Goal: Task Accomplishment & Management: Complete application form

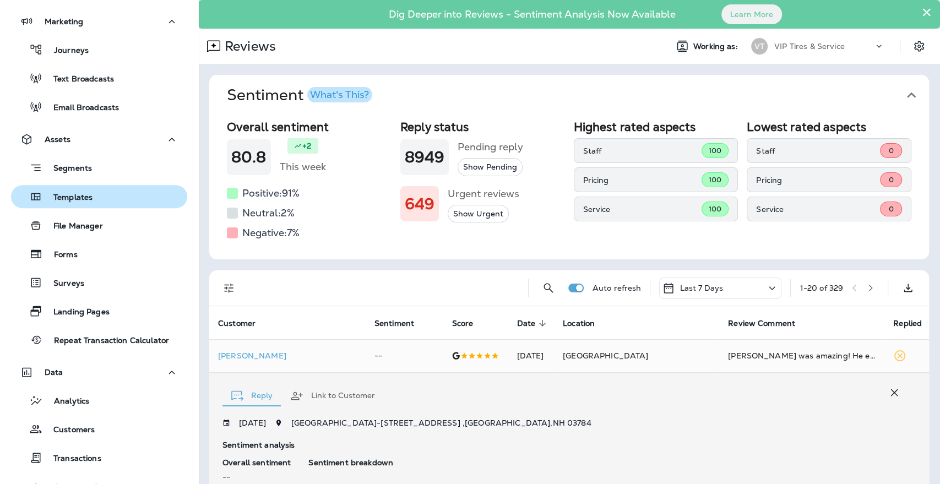
scroll to position [301, 0]
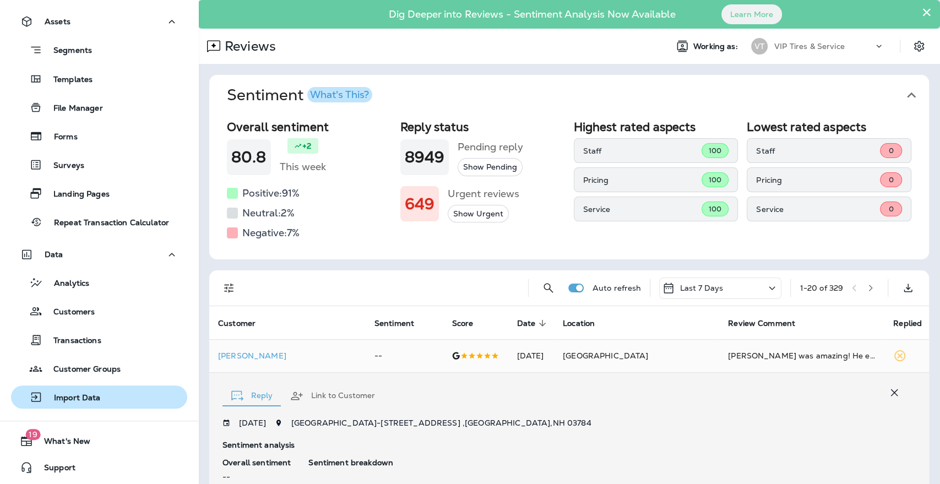
click at [50, 398] on p "Import Data" at bounding box center [72, 398] width 58 height 10
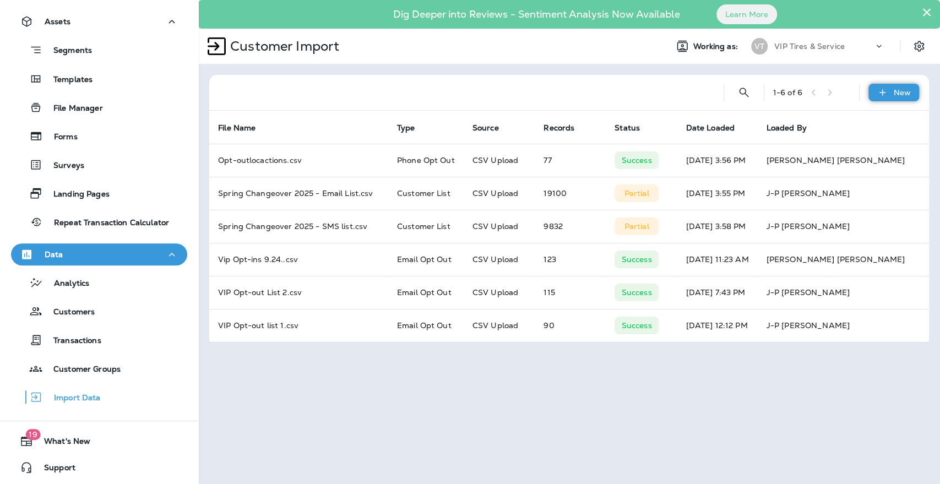
click at [894, 97] on div "New" at bounding box center [893, 93] width 51 height 18
click at [866, 123] on p "Customer list" at bounding box center [860, 121] width 51 height 9
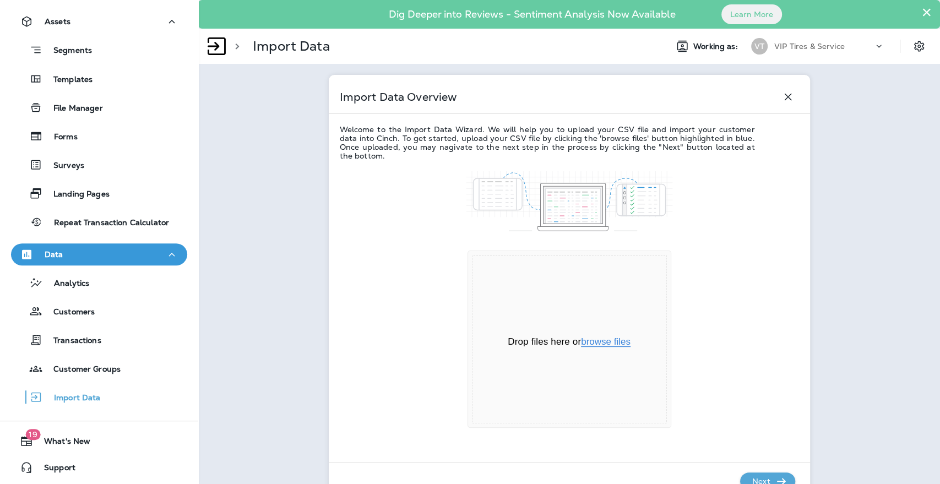
click at [593, 337] on button "browse files" at bounding box center [606, 342] width 50 height 10
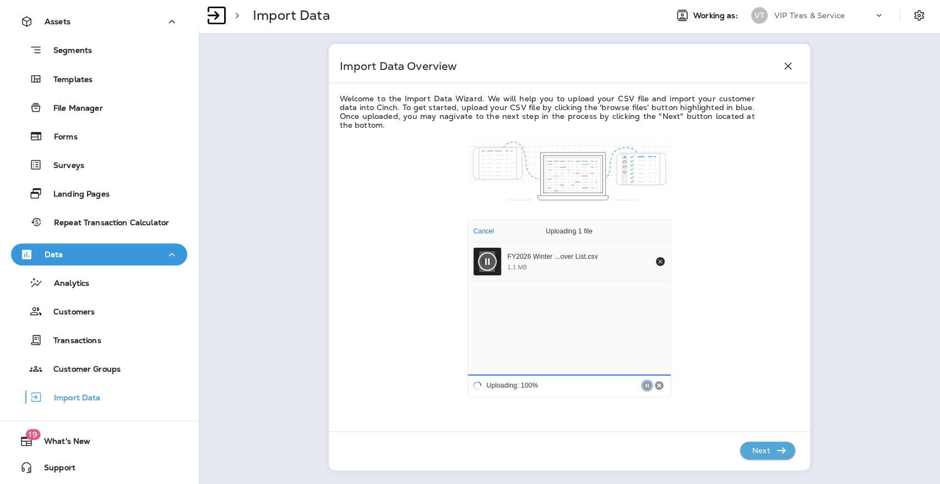
scroll to position [48, 0]
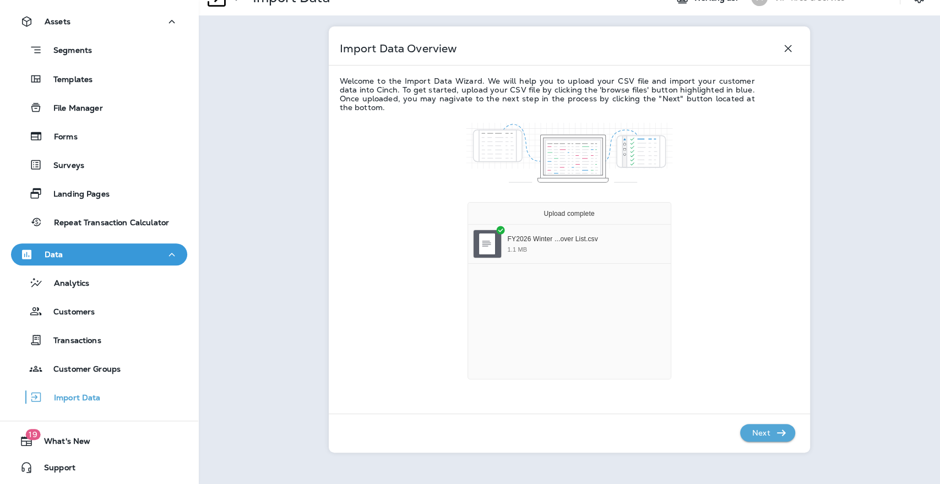
click at [758, 433] on p "Next" at bounding box center [761, 433] width 27 height 18
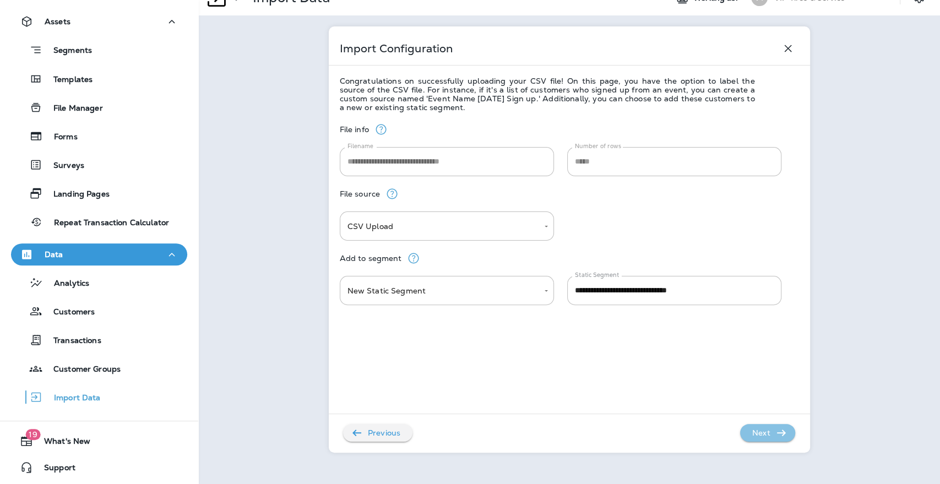
click at [775, 430] on icon "button" at bounding box center [781, 432] width 13 height 13
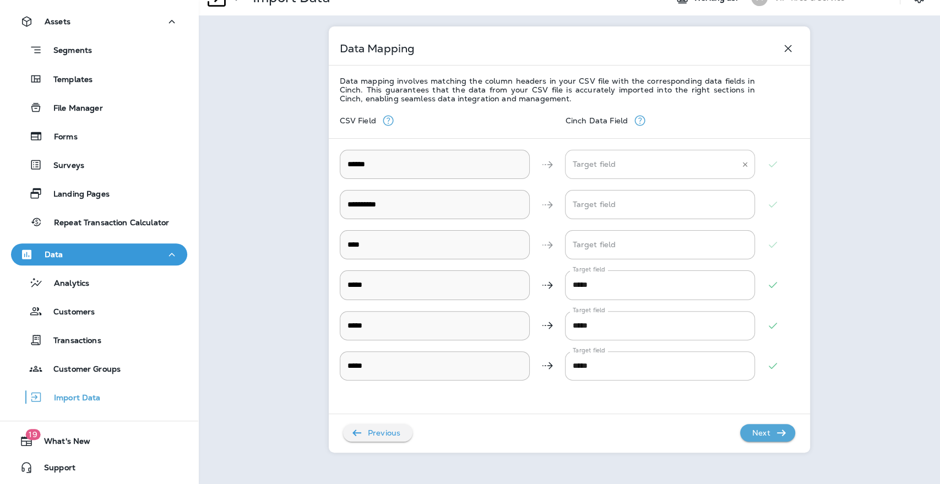
click at [658, 171] on input "Target field" at bounding box center [652, 164] width 164 height 19
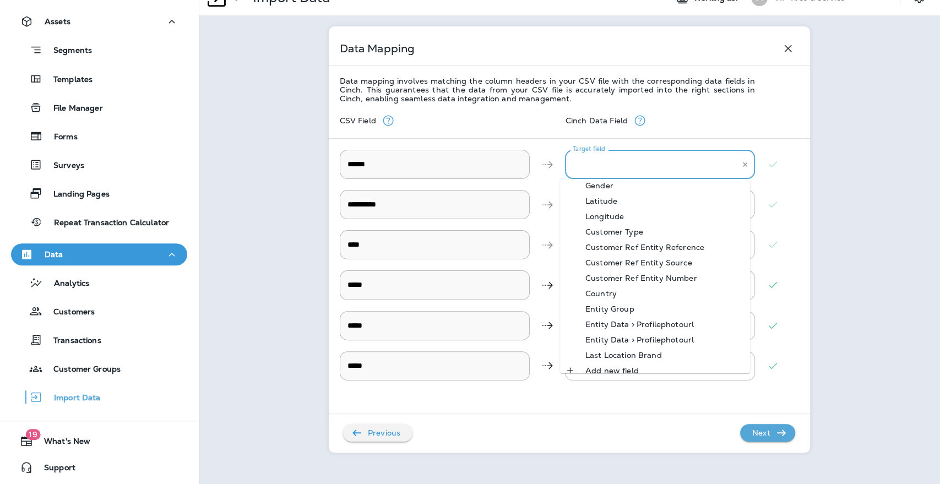
scroll to position [231, 0]
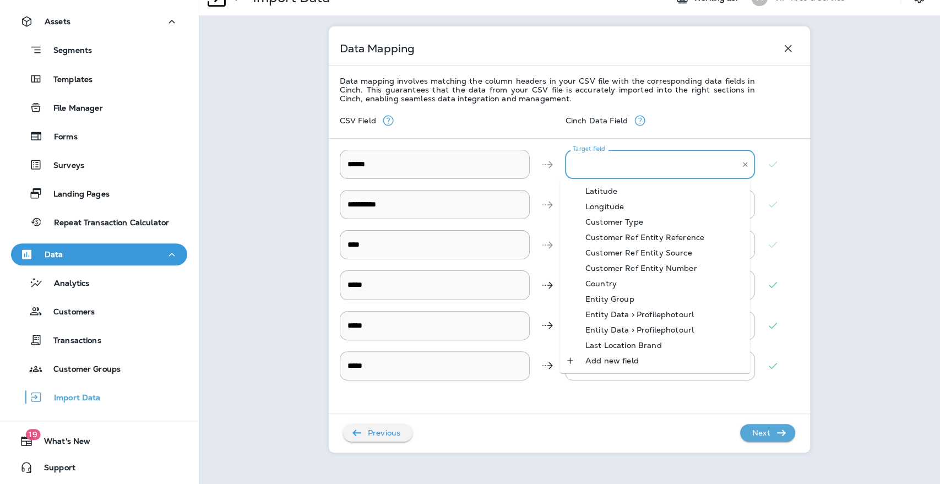
click at [626, 358] on div "Add new field" at bounding box center [612, 360] width 86 height 9
type input "**********"
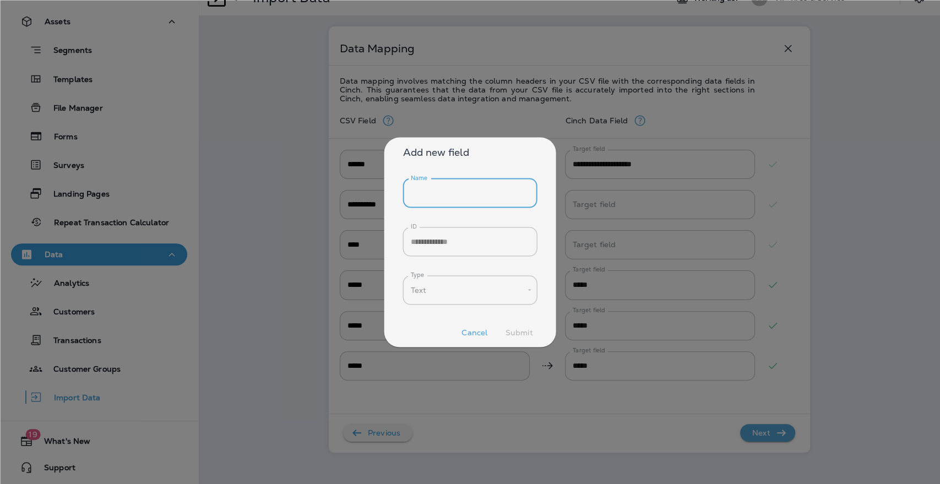
click at [450, 204] on input "Name" at bounding box center [470, 192] width 134 height 29
click at [475, 336] on button "Cancel" at bounding box center [474, 332] width 35 height 17
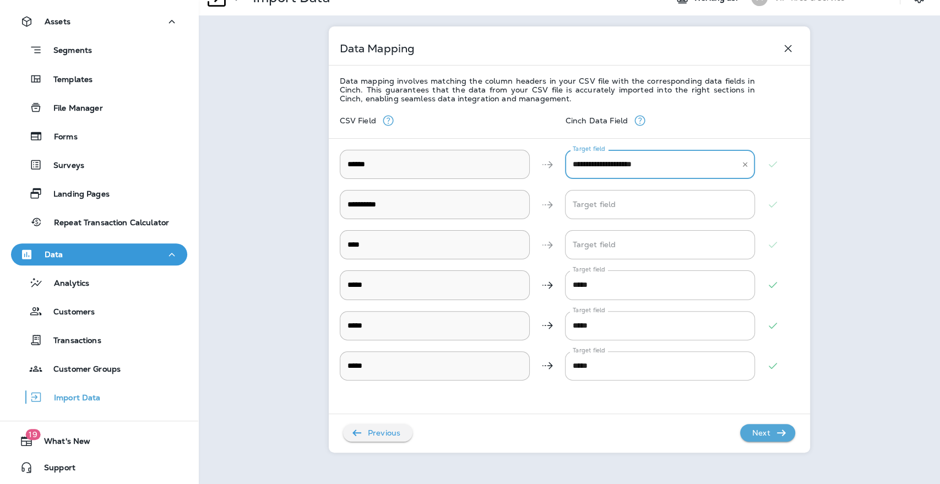
click at [636, 158] on input "**********" at bounding box center [652, 164] width 164 height 19
click at [739, 168] on button "Clear" at bounding box center [745, 165] width 12 height 12
click at [612, 203] on input "Target field" at bounding box center [652, 204] width 164 height 19
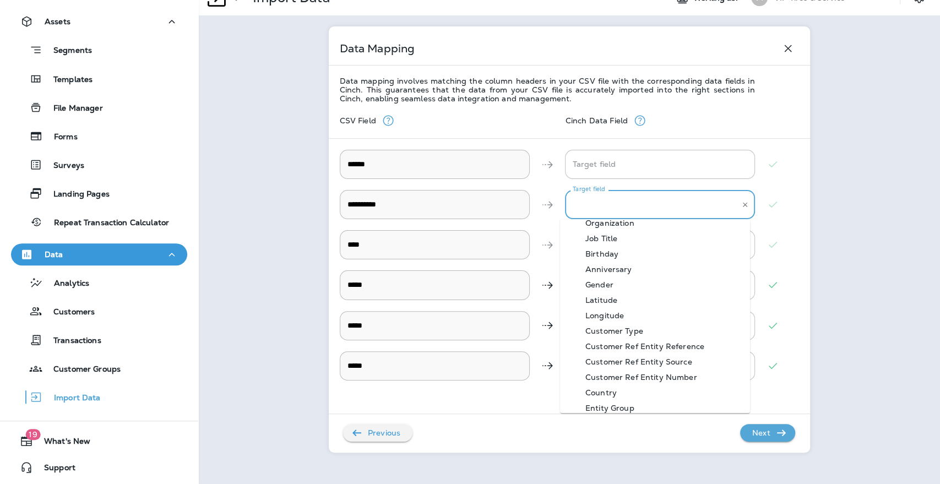
scroll to position [183, 0]
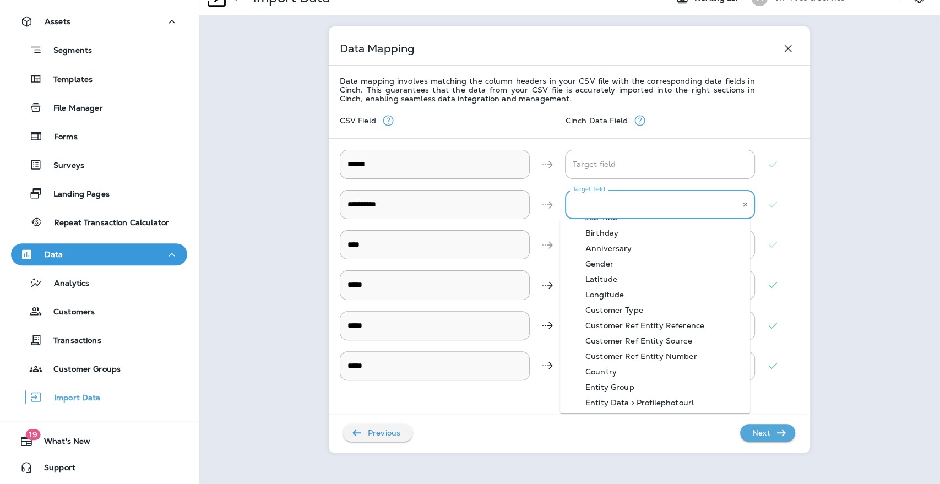
click at [638, 360] on div "Customer Ref Entity Number" at bounding box center [641, 356] width 145 height 9
type input "**********"
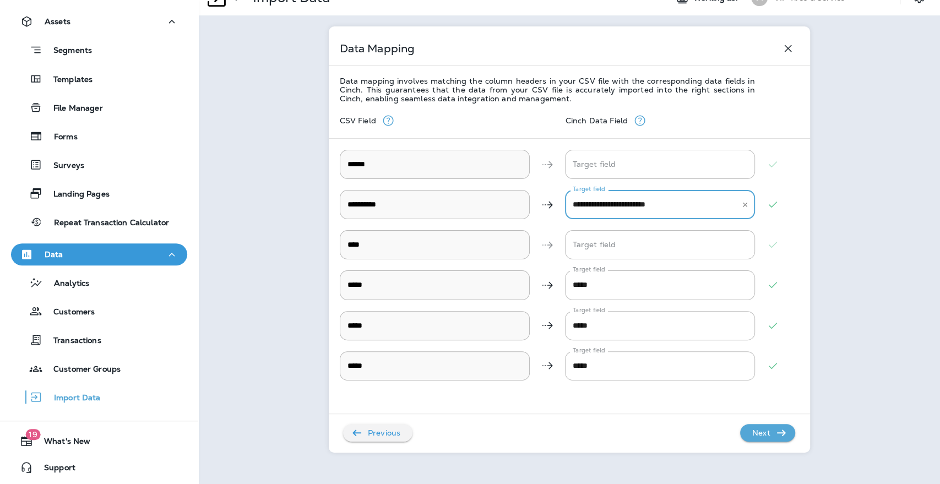
click at [742, 202] on icon "Clear" at bounding box center [745, 205] width 8 height 8
click at [664, 241] on input "Target field" at bounding box center [652, 244] width 164 height 19
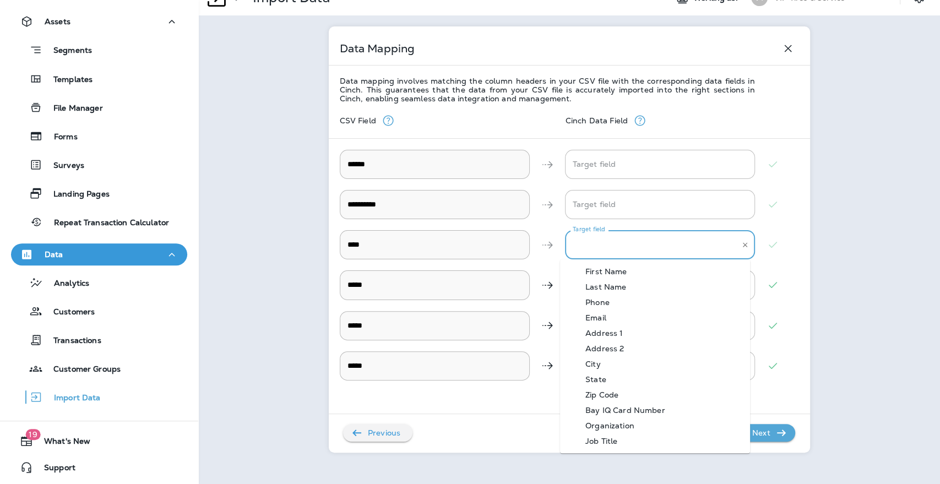
click at [619, 269] on div "First Name" at bounding box center [606, 271] width 74 height 9
type input "**********"
click at [628, 242] on input "**********" at bounding box center [652, 244] width 164 height 19
click at [742, 244] on icon "Clear" at bounding box center [745, 245] width 8 height 8
click at [782, 242] on div at bounding box center [773, 244] width 36 height 29
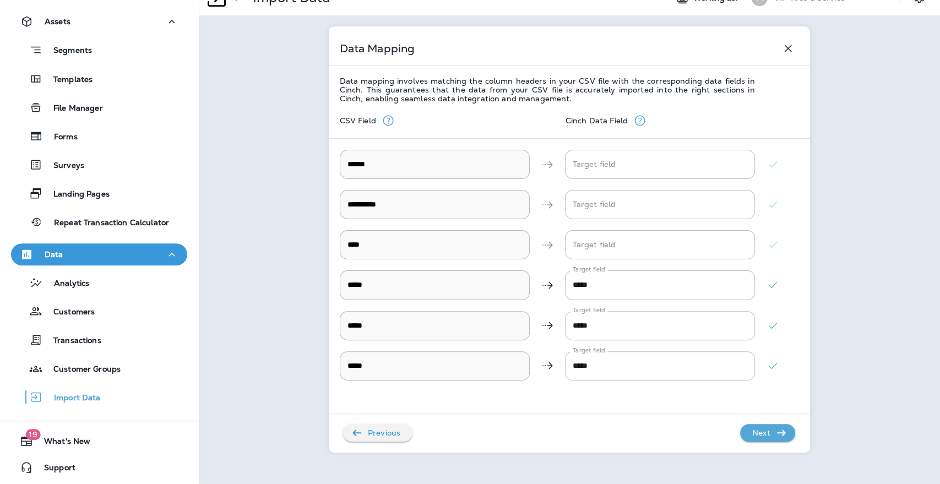
click at [372, 444] on div "**********" at bounding box center [569, 293] width 459 height 381
click at [371, 433] on p "Previous" at bounding box center [383, 433] width 41 height 18
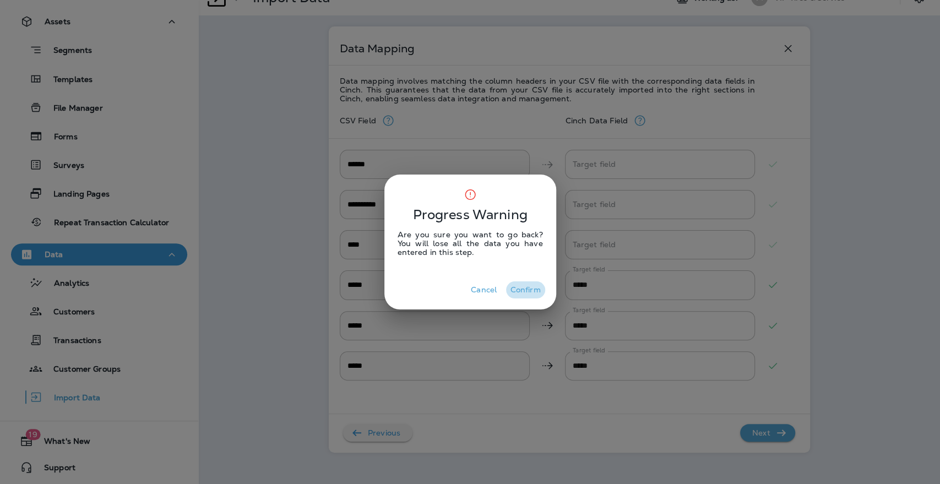
click at [519, 291] on button "Confirm" at bounding box center [525, 289] width 39 height 17
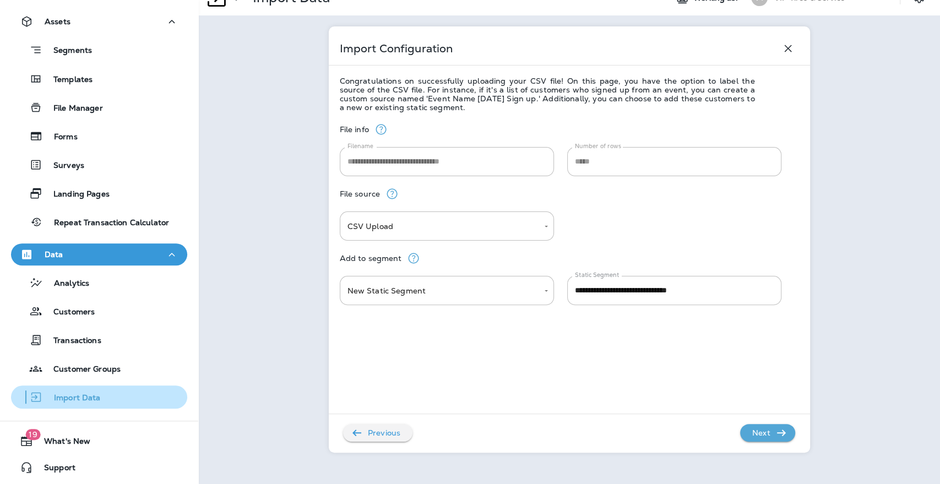
click at [79, 395] on p "Import Data" at bounding box center [72, 398] width 58 height 10
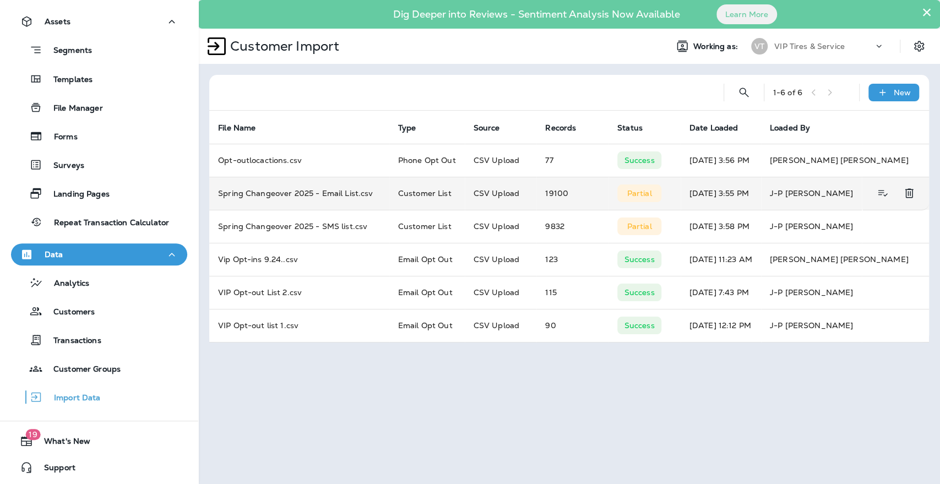
click at [327, 197] on td "Spring Changeover 2025 - Email List.csv" at bounding box center [299, 193] width 180 height 33
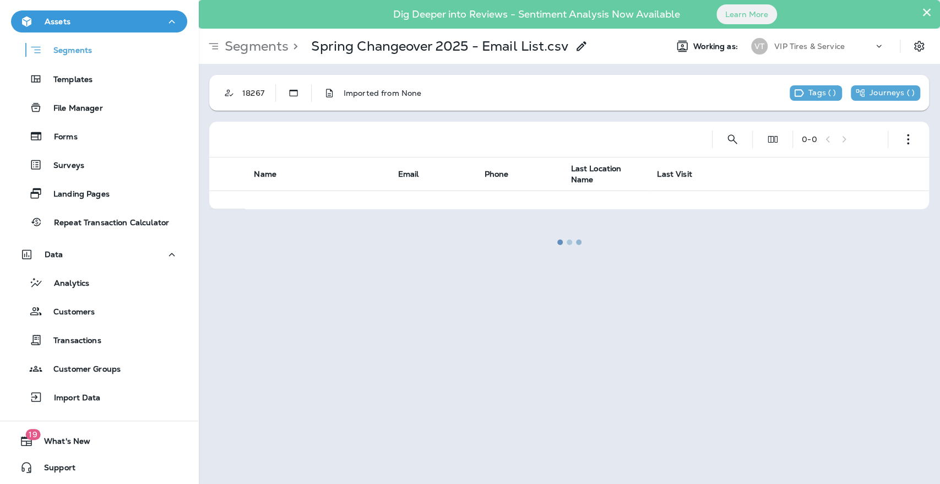
click at [351, 93] on div at bounding box center [569, 242] width 740 height 482
click at [286, 95] on div at bounding box center [569, 242] width 740 height 482
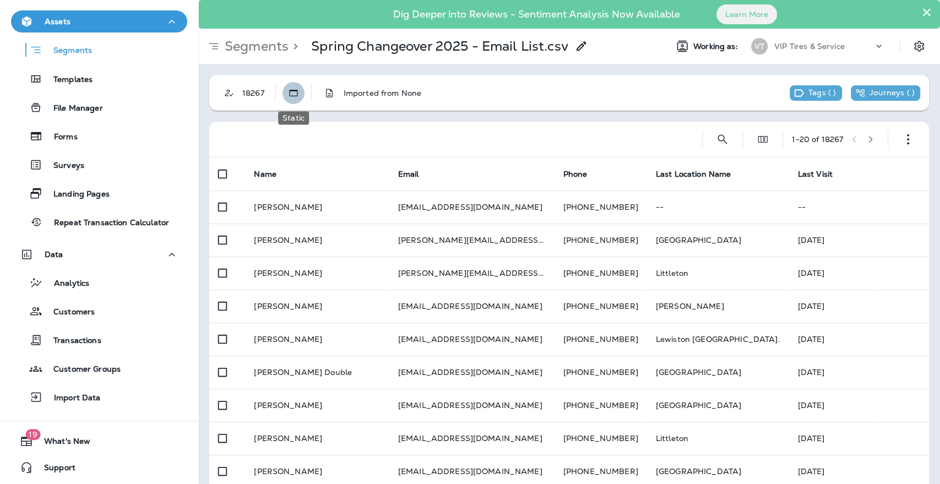
click at [290, 91] on icon "Static" at bounding box center [293, 93] width 11 height 11
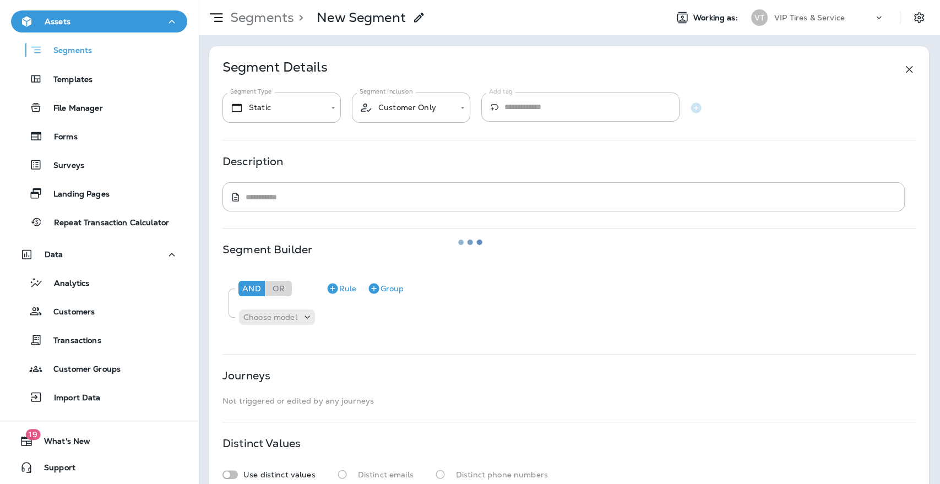
type textarea "**********"
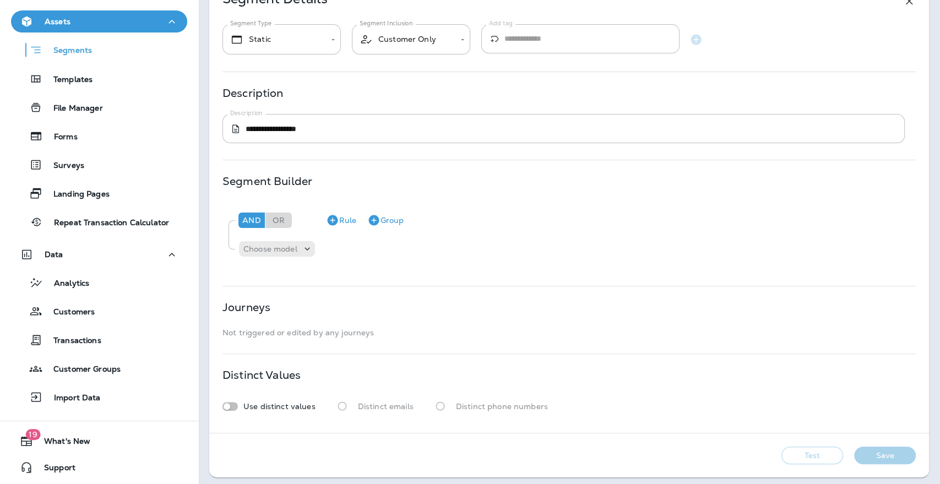
scroll to position [101, 0]
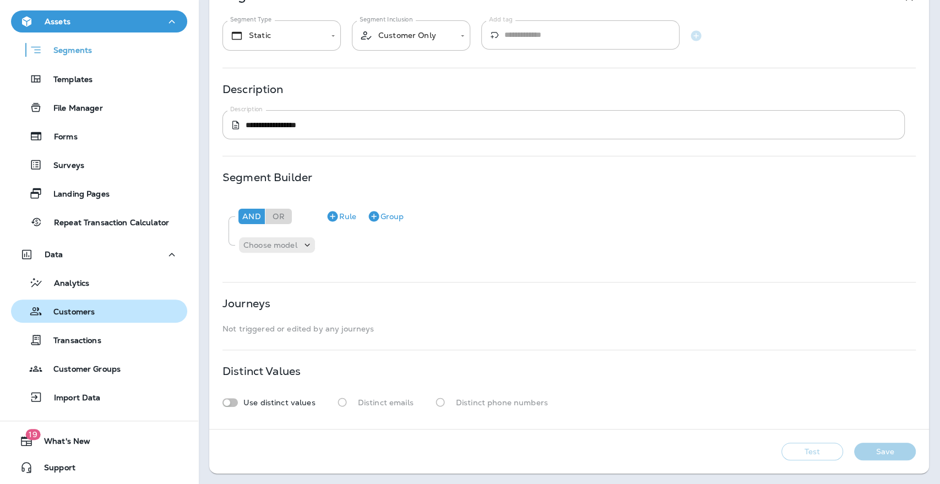
click at [84, 310] on p "Customers" at bounding box center [68, 312] width 52 height 10
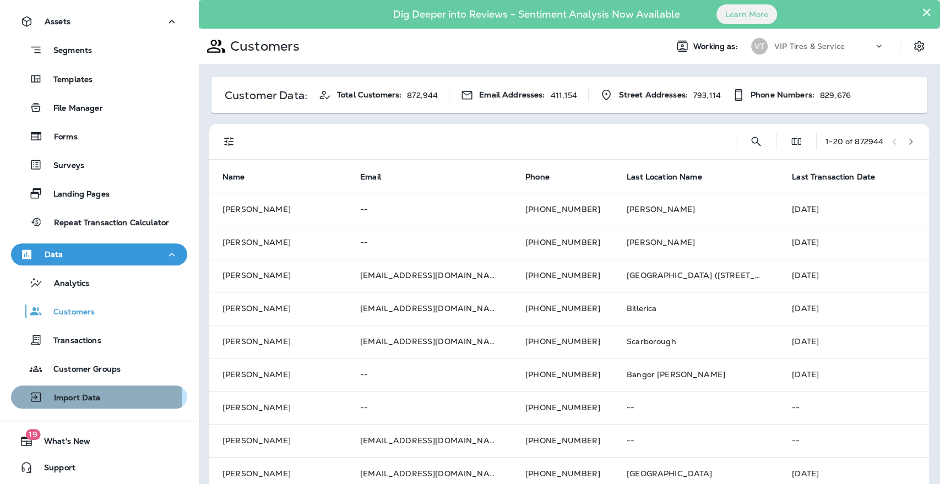
click at [70, 400] on p "Import Data" at bounding box center [72, 398] width 58 height 10
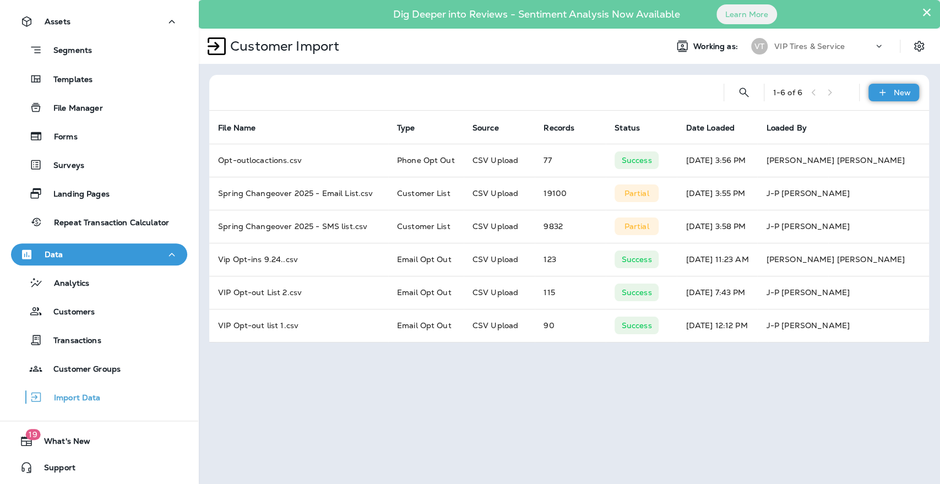
click at [903, 88] on p "New" at bounding box center [902, 92] width 17 height 9
click at [877, 122] on p "Customer list" at bounding box center [860, 121] width 51 height 9
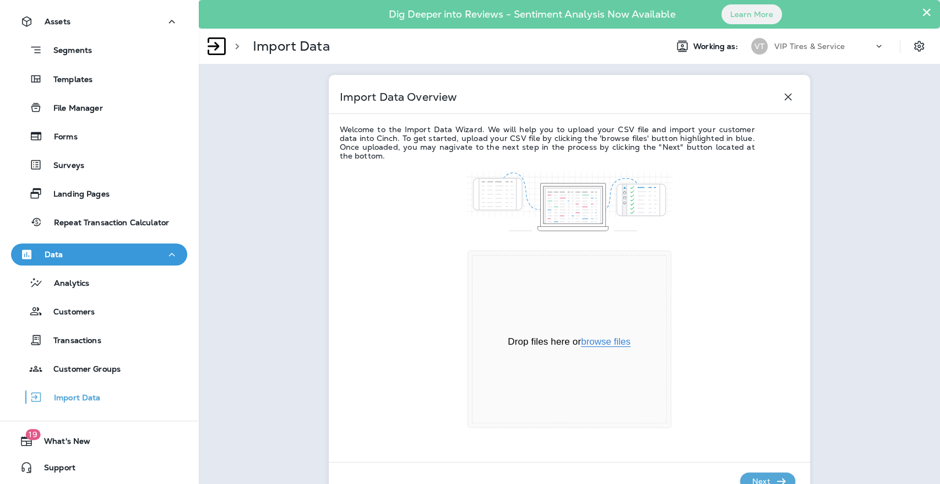
click at [604, 342] on button "browse files" at bounding box center [606, 342] width 50 height 10
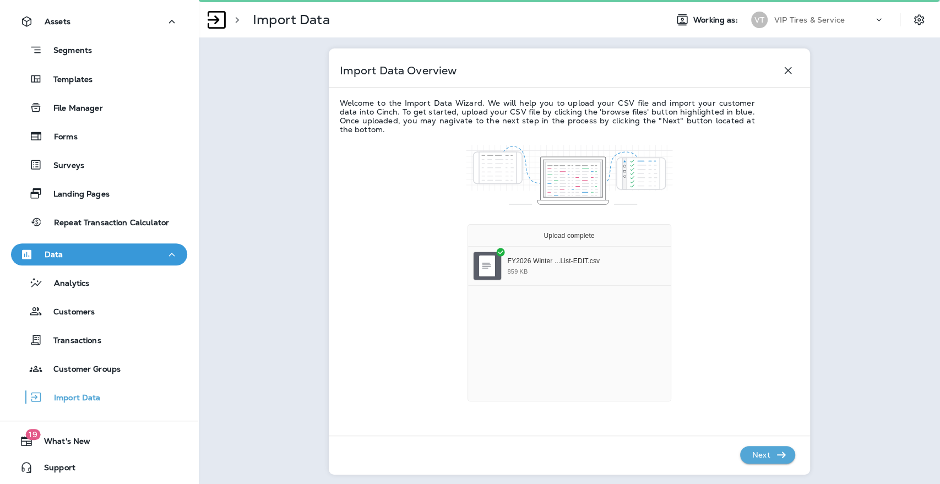
scroll to position [48, 0]
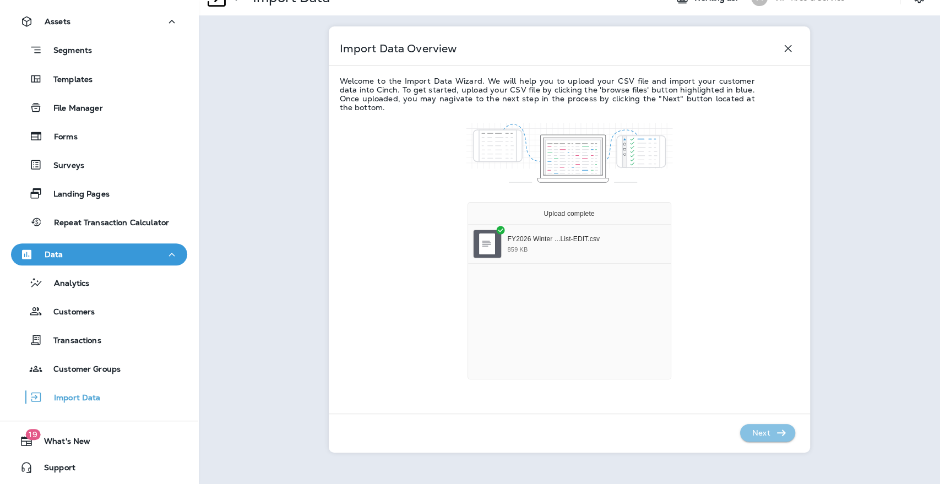
click at [762, 426] on p "Next" at bounding box center [761, 433] width 27 height 18
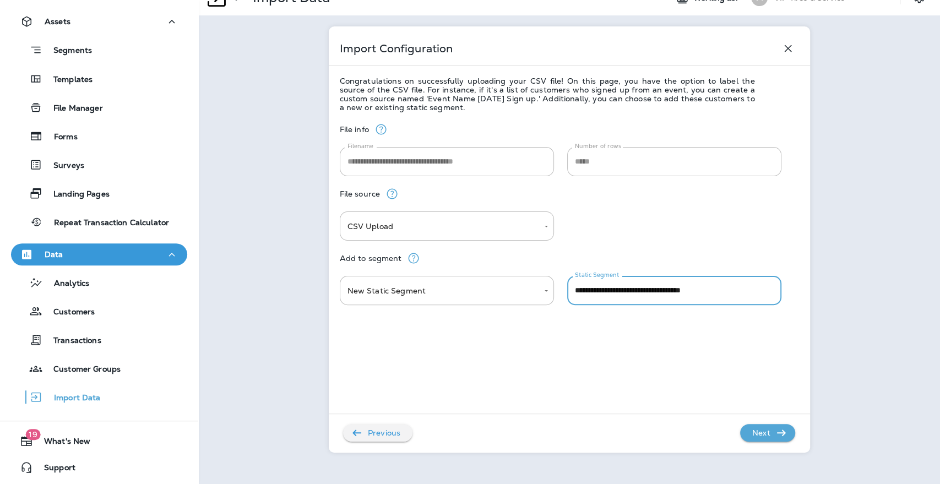
drag, startPoint x: 727, startPoint y: 289, endPoint x: 688, endPoint y: 285, distance: 39.8
click at [688, 285] on input "**********" at bounding box center [674, 290] width 214 height 29
type input "**********"
click at [762, 427] on p "Next" at bounding box center [761, 433] width 27 height 18
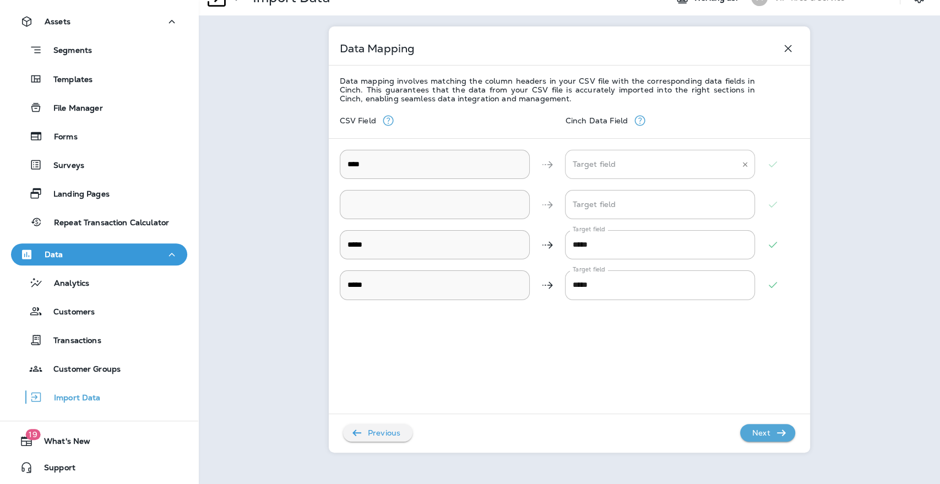
click at [599, 162] on input "Target field" at bounding box center [652, 164] width 164 height 19
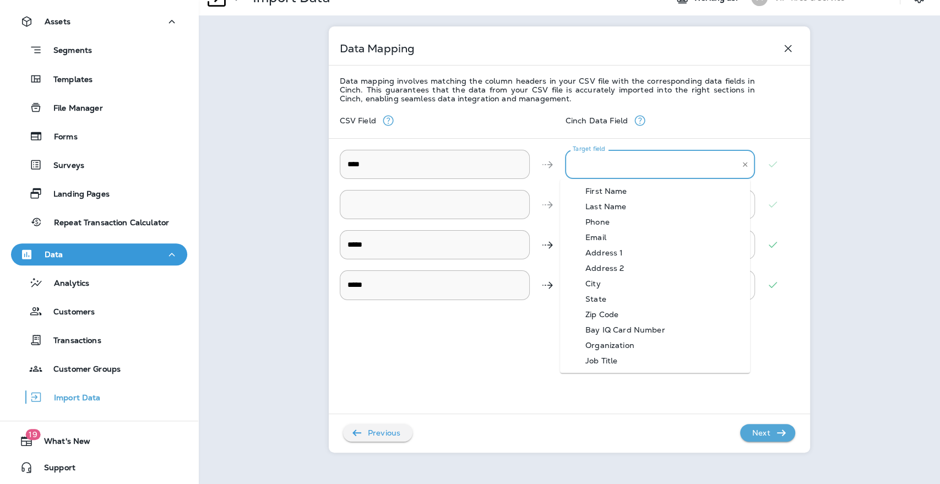
click at [607, 191] on div "First Name" at bounding box center [606, 191] width 74 height 9
type input "**********"
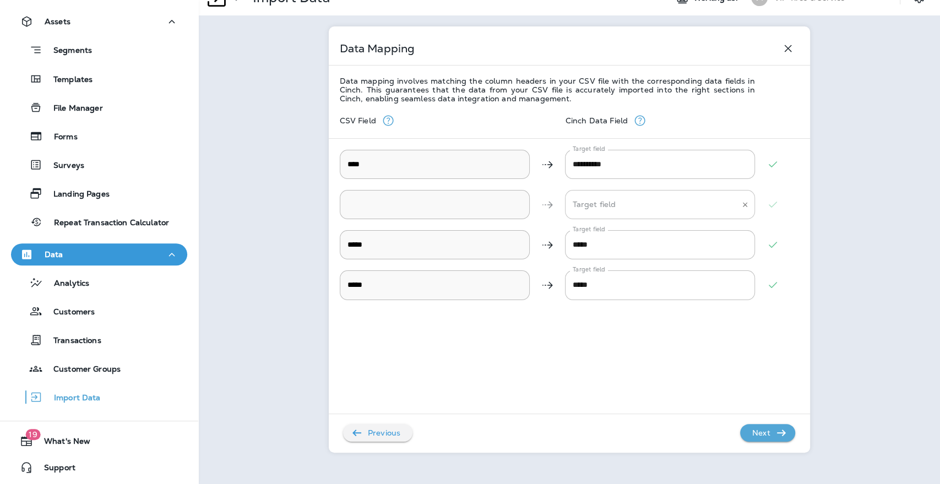
click at [611, 207] on input "Target field" at bounding box center [652, 204] width 164 height 19
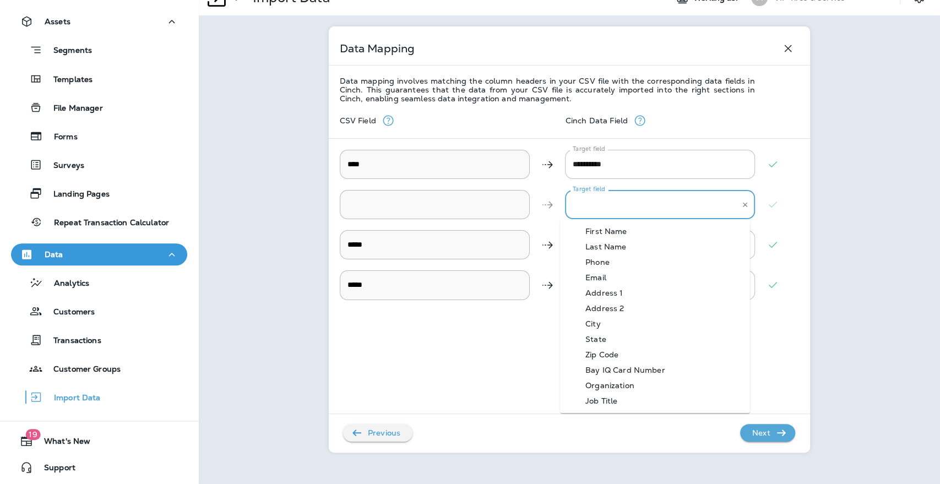
click at [611, 242] on div "Last Name" at bounding box center [606, 246] width 74 height 9
type input "*********"
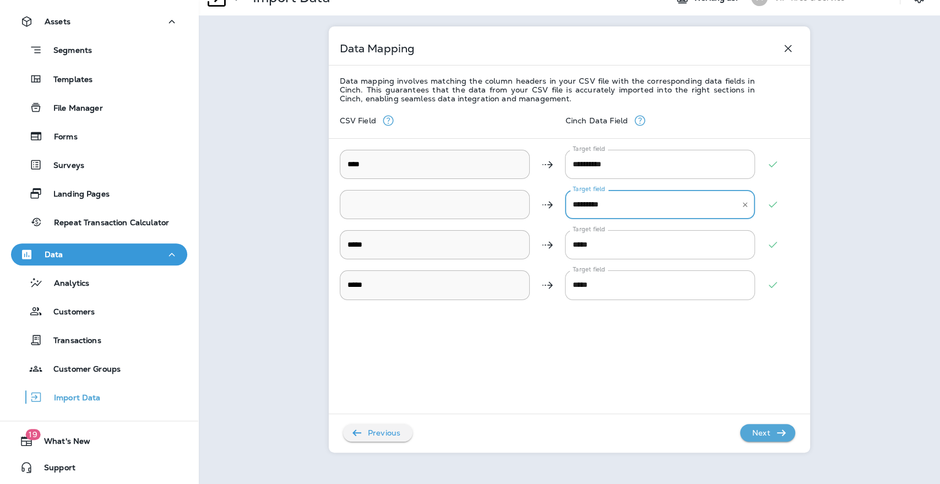
click at [767, 433] on p "Next" at bounding box center [761, 433] width 27 height 18
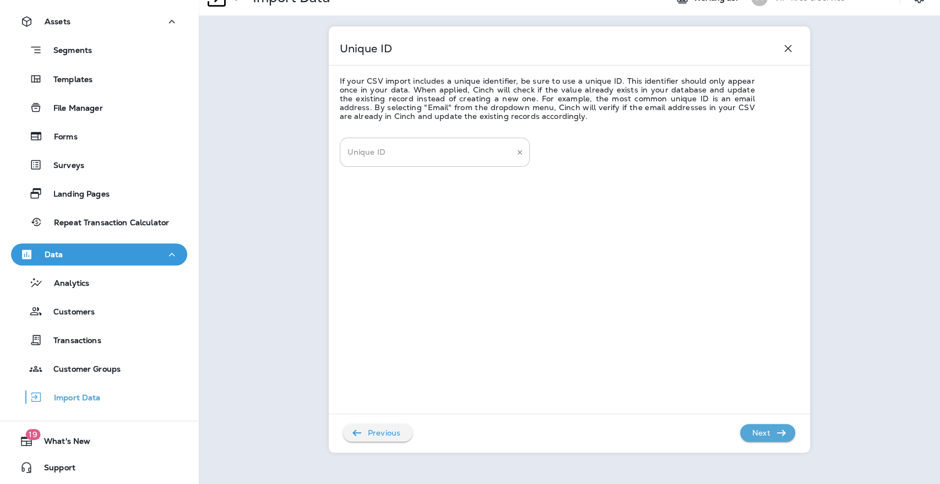
click at [376, 153] on input "Unique ID" at bounding box center [427, 152] width 164 height 19
click at [360, 212] on li "email" at bounding box center [430, 216] width 190 height 15
type input "*****"
click at [760, 436] on p "Next" at bounding box center [761, 433] width 27 height 18
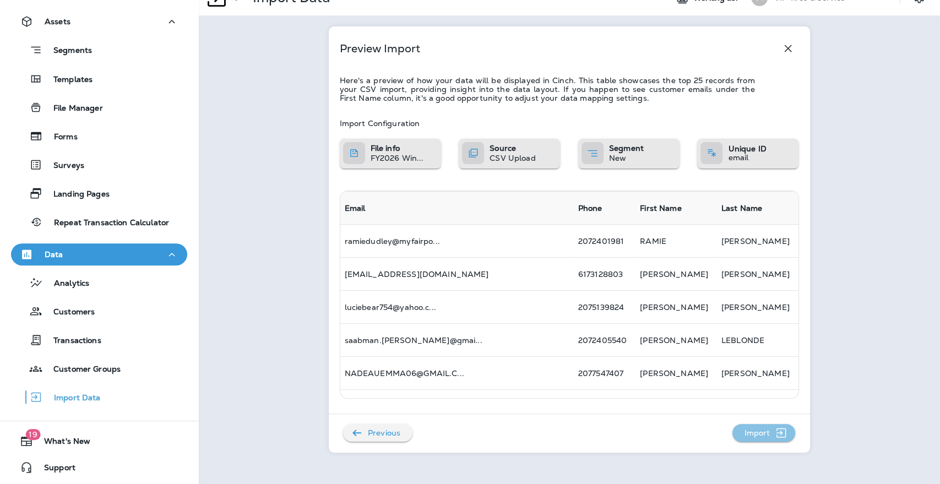
click at [755, 433] on p "Import" at bounding box center [757, 433] width 35 height 18
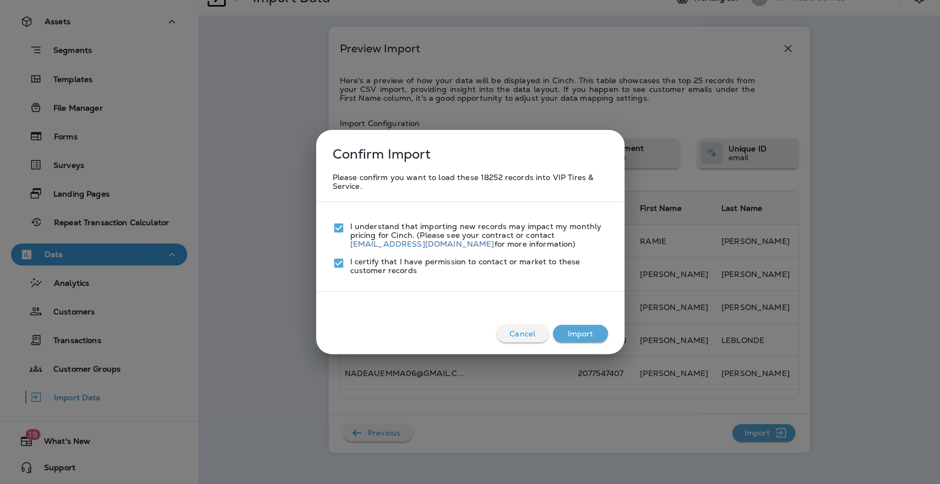
click at [574, 330] on button "Import" at bounding box center [580, 334] width 55 height 18
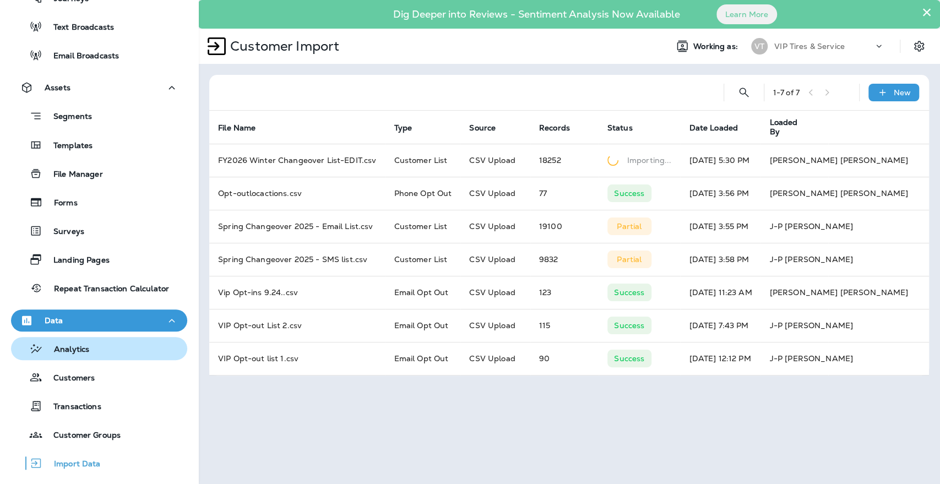
scroll to position [118, 0]
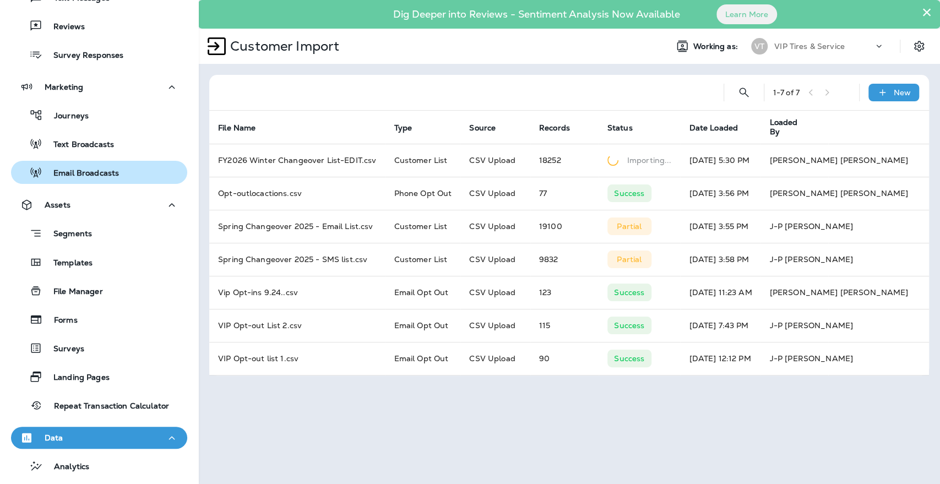
click at [75, 172] on p "Email Broadcasts" at bounding box center [80, 174] width 77 height 10
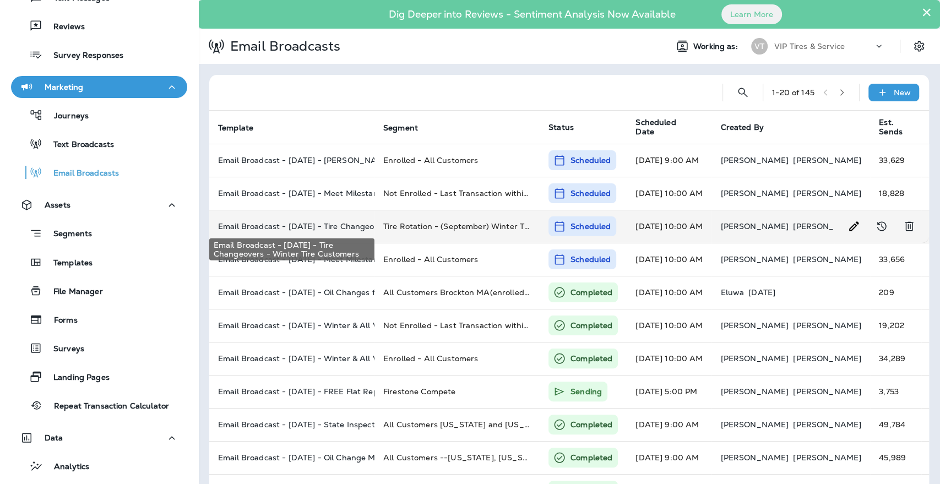
click at [339, 226] on p "Email Broadcast - [DATE] - Tire Changeovers - Winter Tire Customers" at bounding box center [292, 226] width 148 height 9
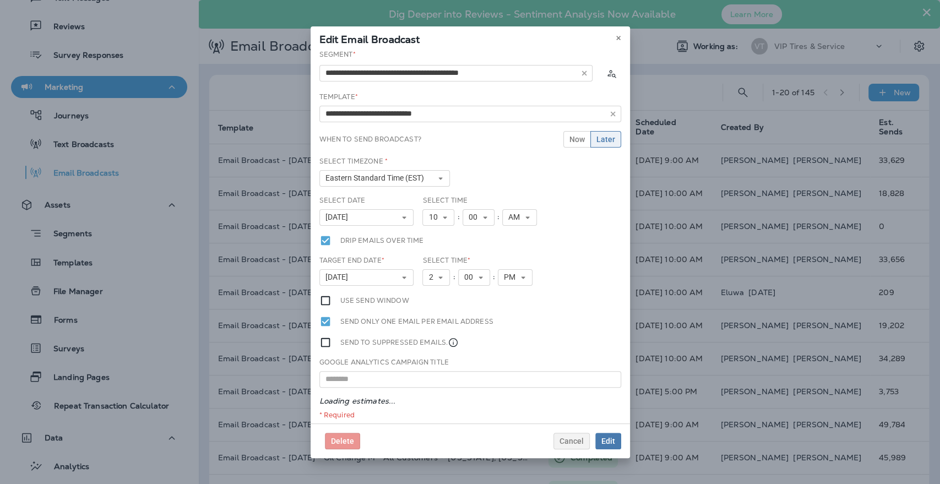
type input "**********"
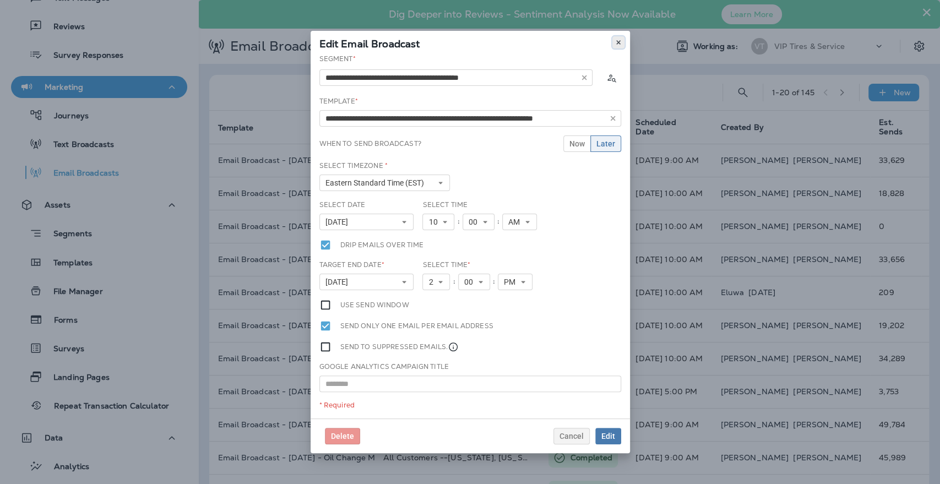
click at [616, 41] on use at bounding box center [618, 42] width 4 height 4
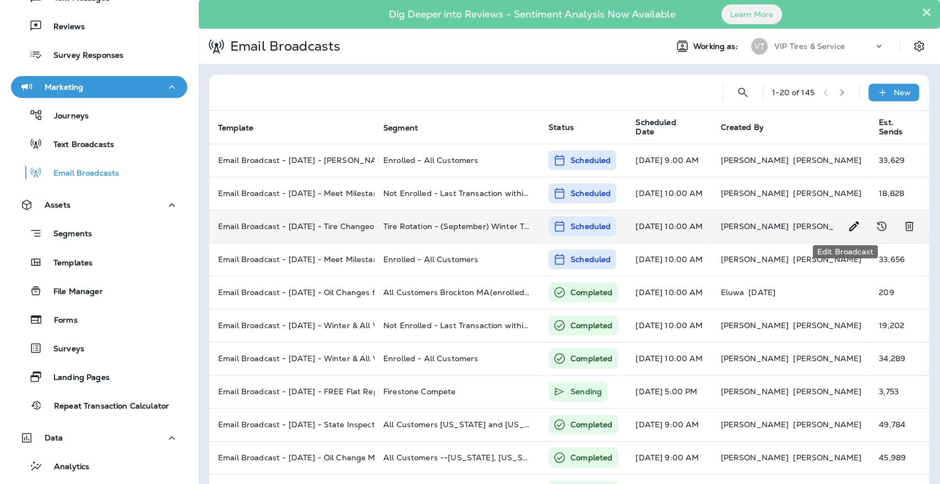
click at [848, 225] on icon "Edit Broadcast" at bounding box center [854, 226] width 13 height 13
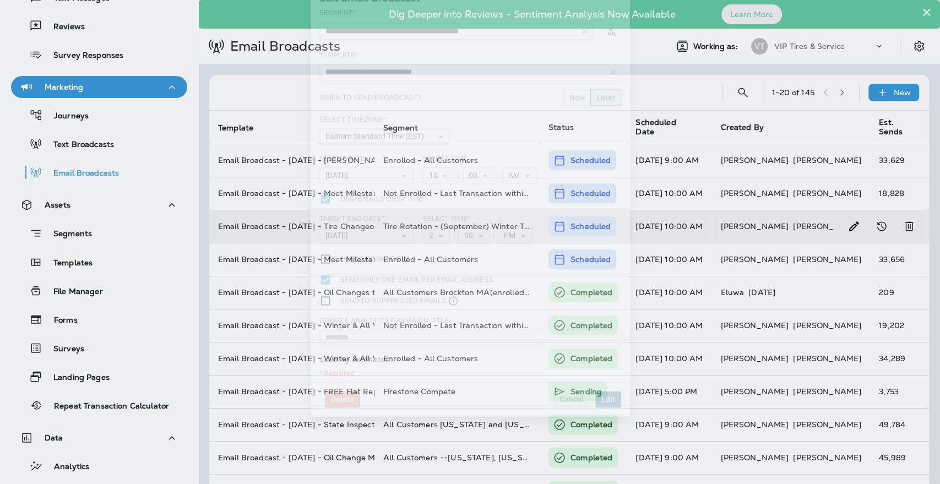
type input "**********"
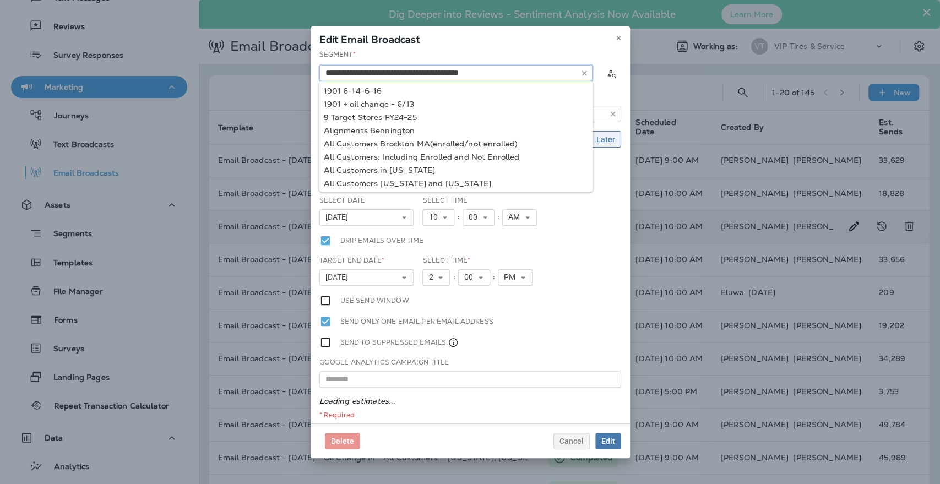
click at [480, 72] on input "text" at bounding box center [455, 73] width 273 height 17
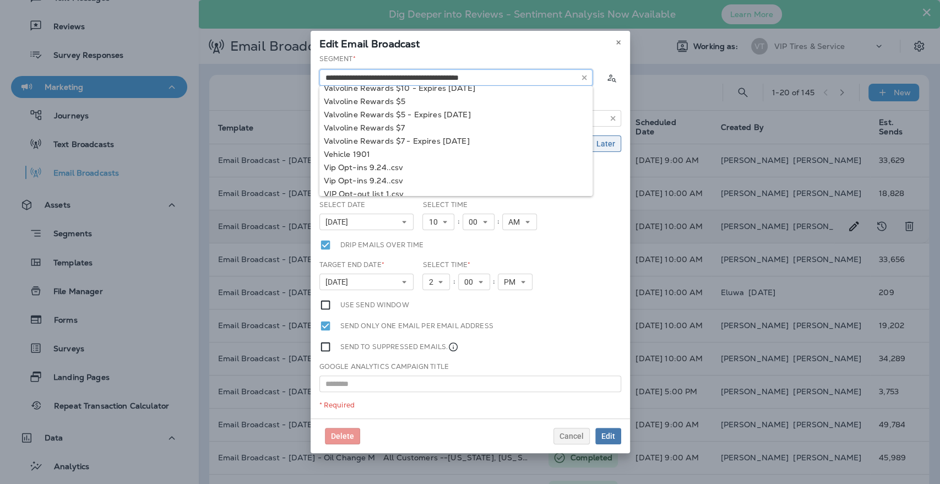
scroll to position [1547, 0]
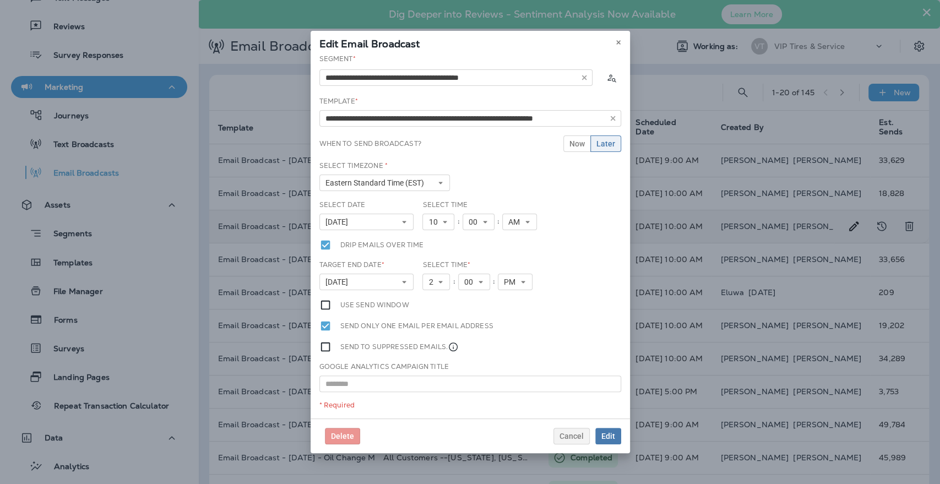
click at [475, 39] on div "Edit Email Broadcast" at bounding box center [470, 42] width 319 height 23
click at [621, 43] on button at bounding box center [618, 42] width 12 height 12
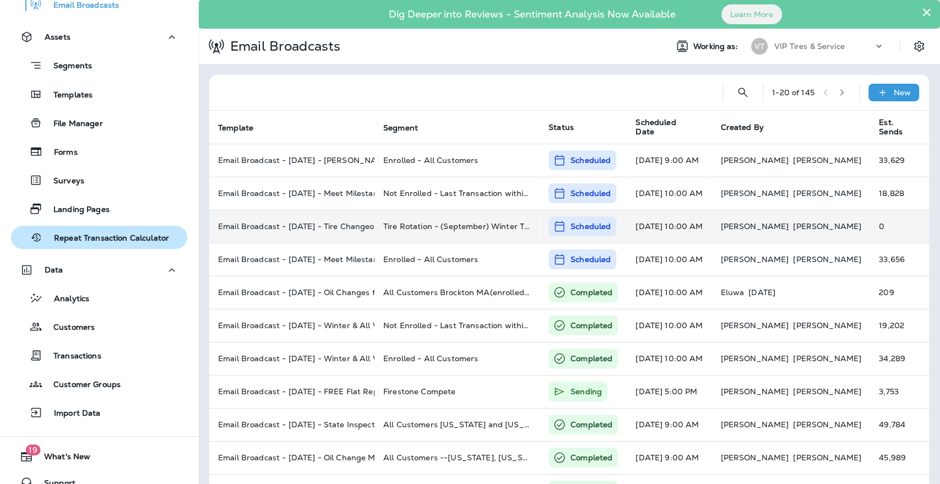
scroll to position [301, 0]
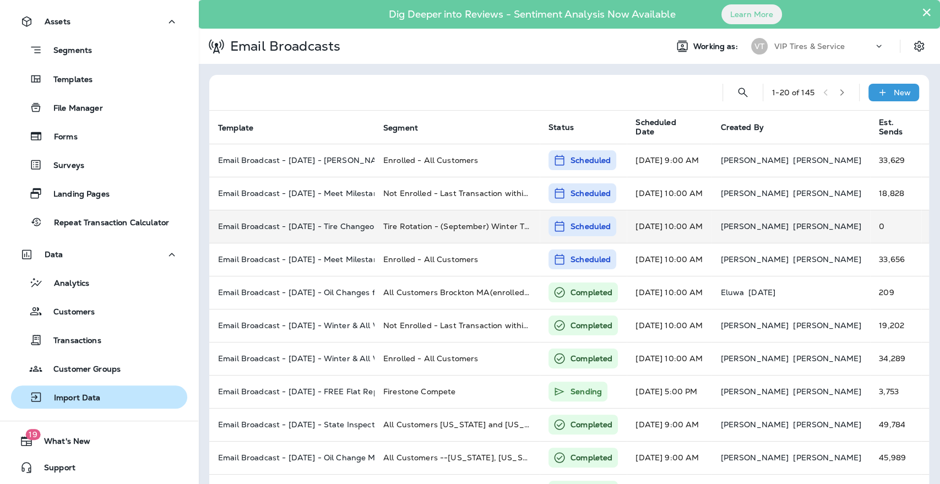
click at [74, 394] on p "Import Data" at bounding box center [72, 398] width 58 height 10
